Goal: Information Seeking & Learning: Find specific fact

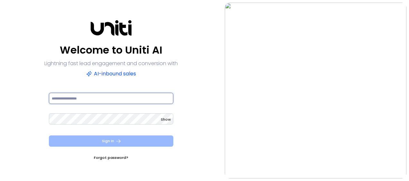
type input "**********"
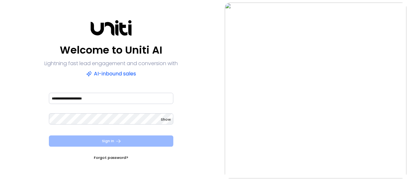
click at [118, 143] on icon "submit" at bounding box center [118, 142] width 6 height 6
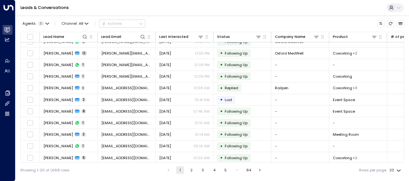
scroll to position [112, 0]
click at [191, 169] on button "2" at bounding box center [191, 171] width 8 height 8
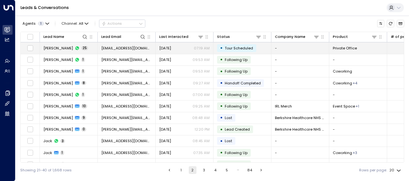
click at [126, 48] on span "[EMAIL_ADDRESS][DOMAIN_NAME]" at bounding box center [126, 48] width 50 height 5
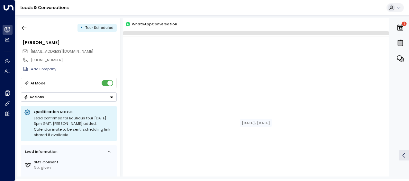
scroll to position [2914, 0]
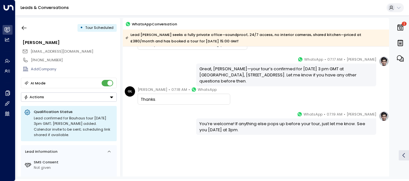
drag, startPoint x: 197, startPoint y: 68, endPoint x: 279, endPoint y: 136, distance: 107.3
copy div "Great, [PERSON_NAME]—your tour’s confirmed for [DATE] 3 pm GMT at [GEOGRAPHIC_D…"
